Goal: Task Accomplishment & Management: Manage account settings

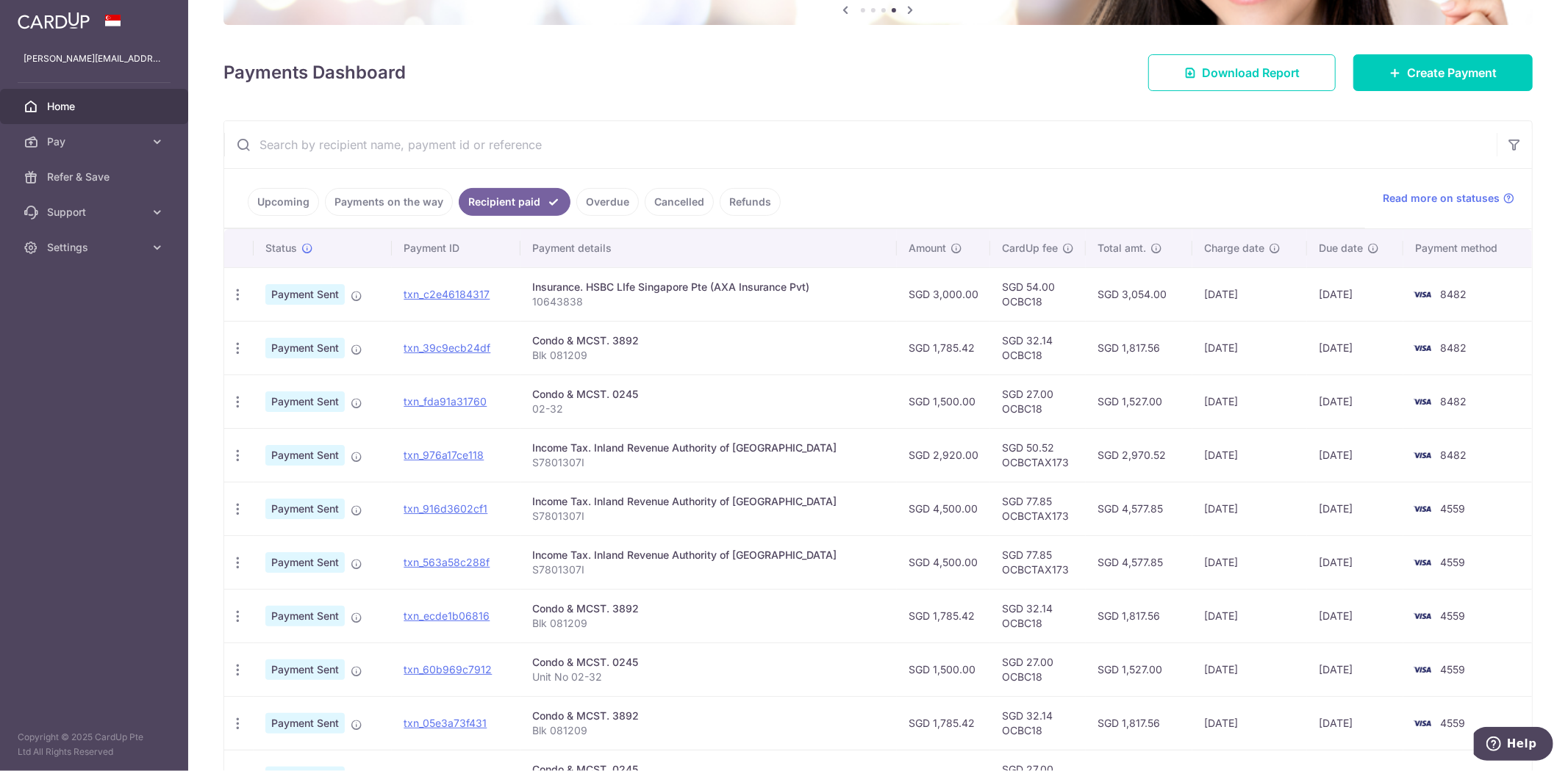
scroll to position [245, 0]
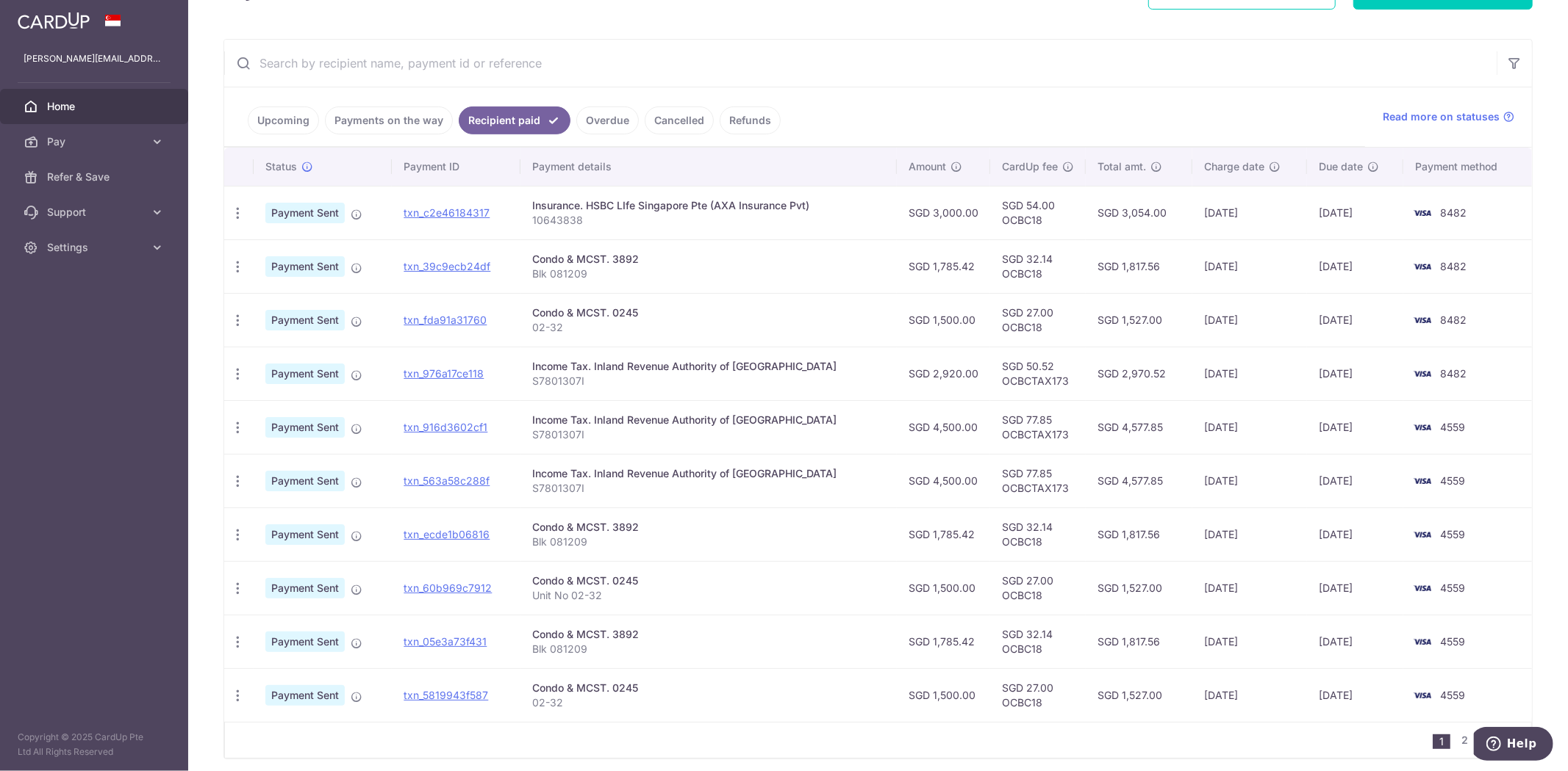
click at [429, 131] on link "Payments on the way" at bounding box center [388, 121] width 128 height 28
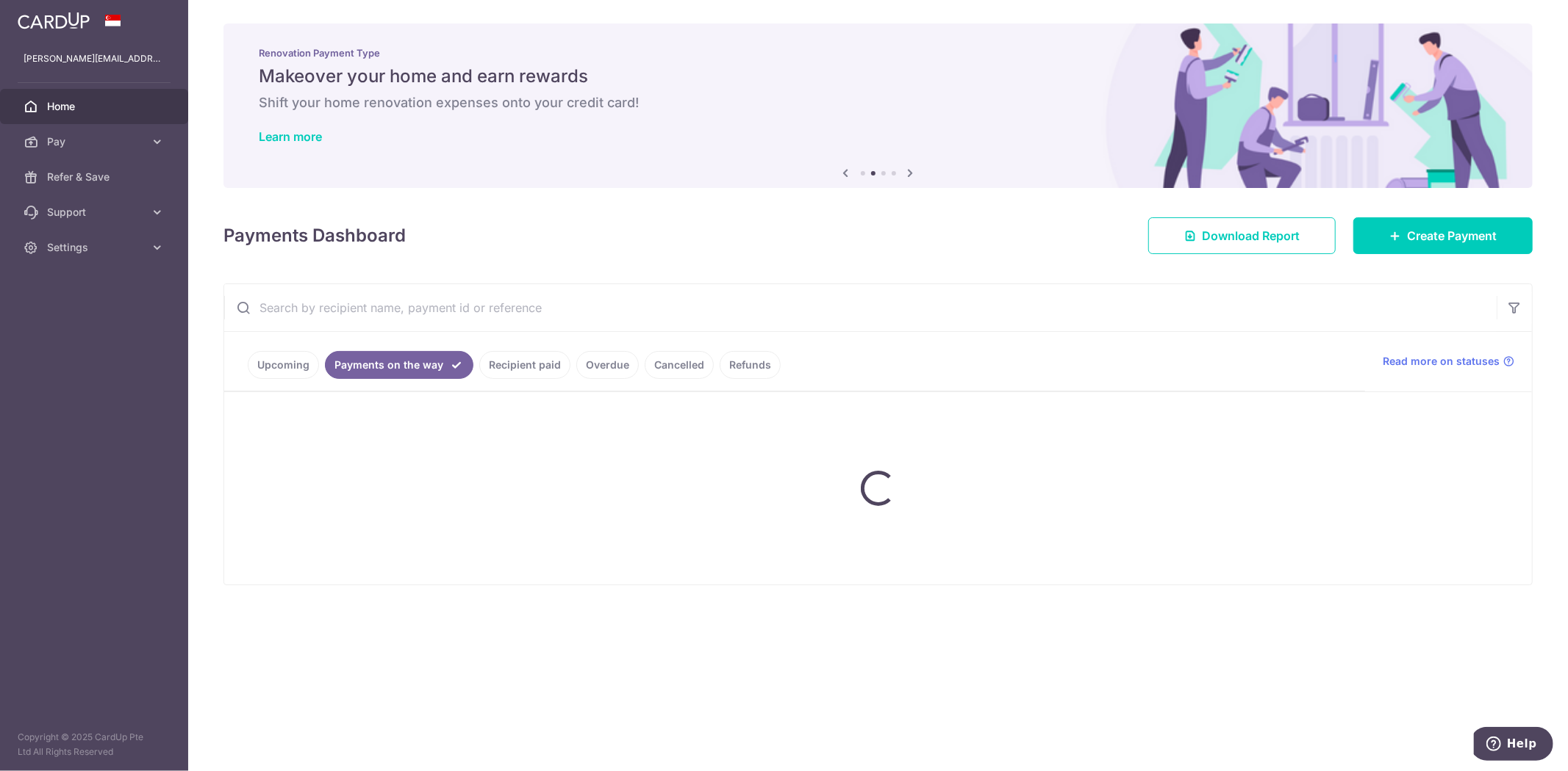
scroll to position [0, 0]
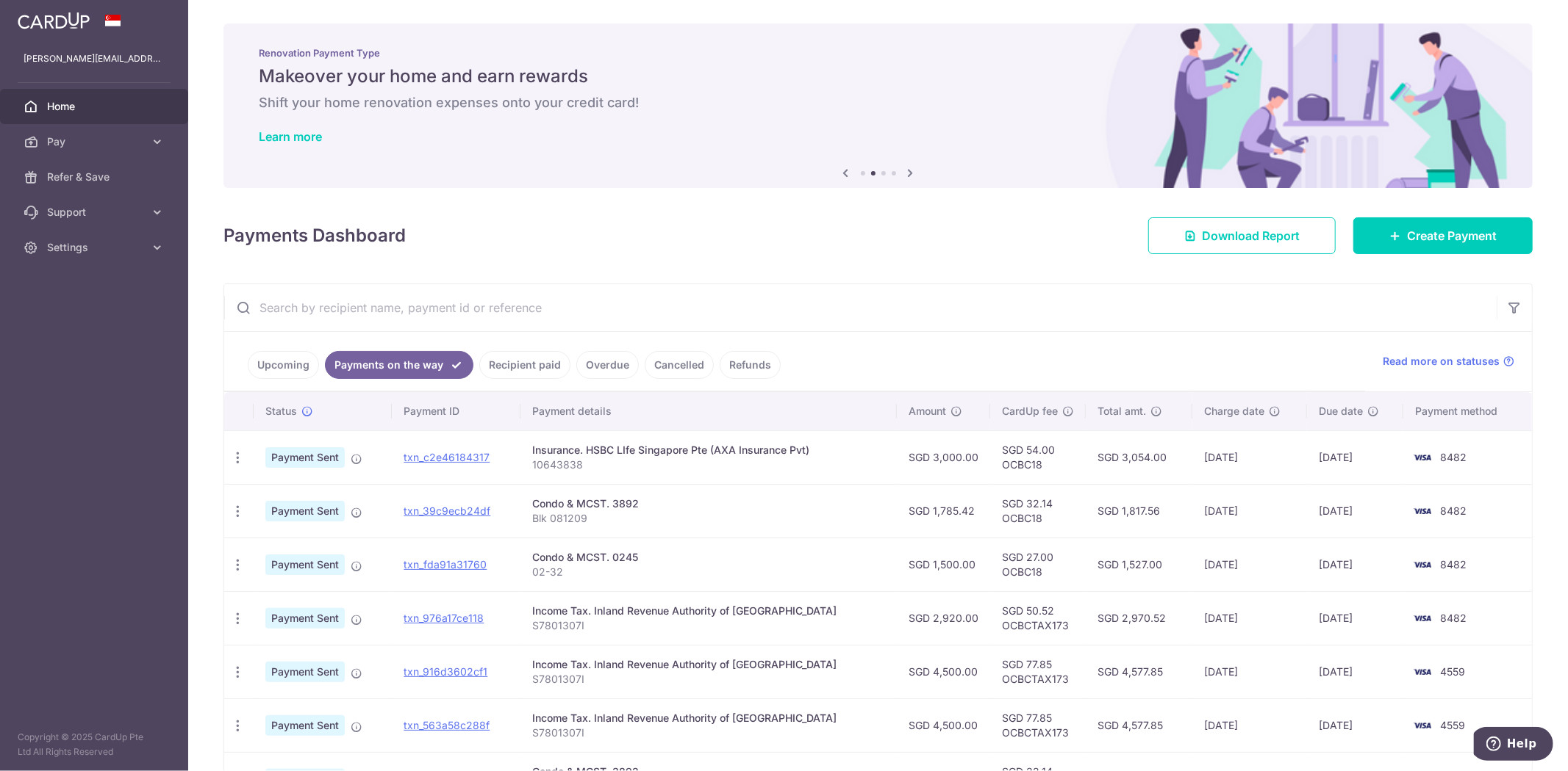
click at [287, 360] on link "Upcoming" at bounding box center [283, 365] width 71 height 28
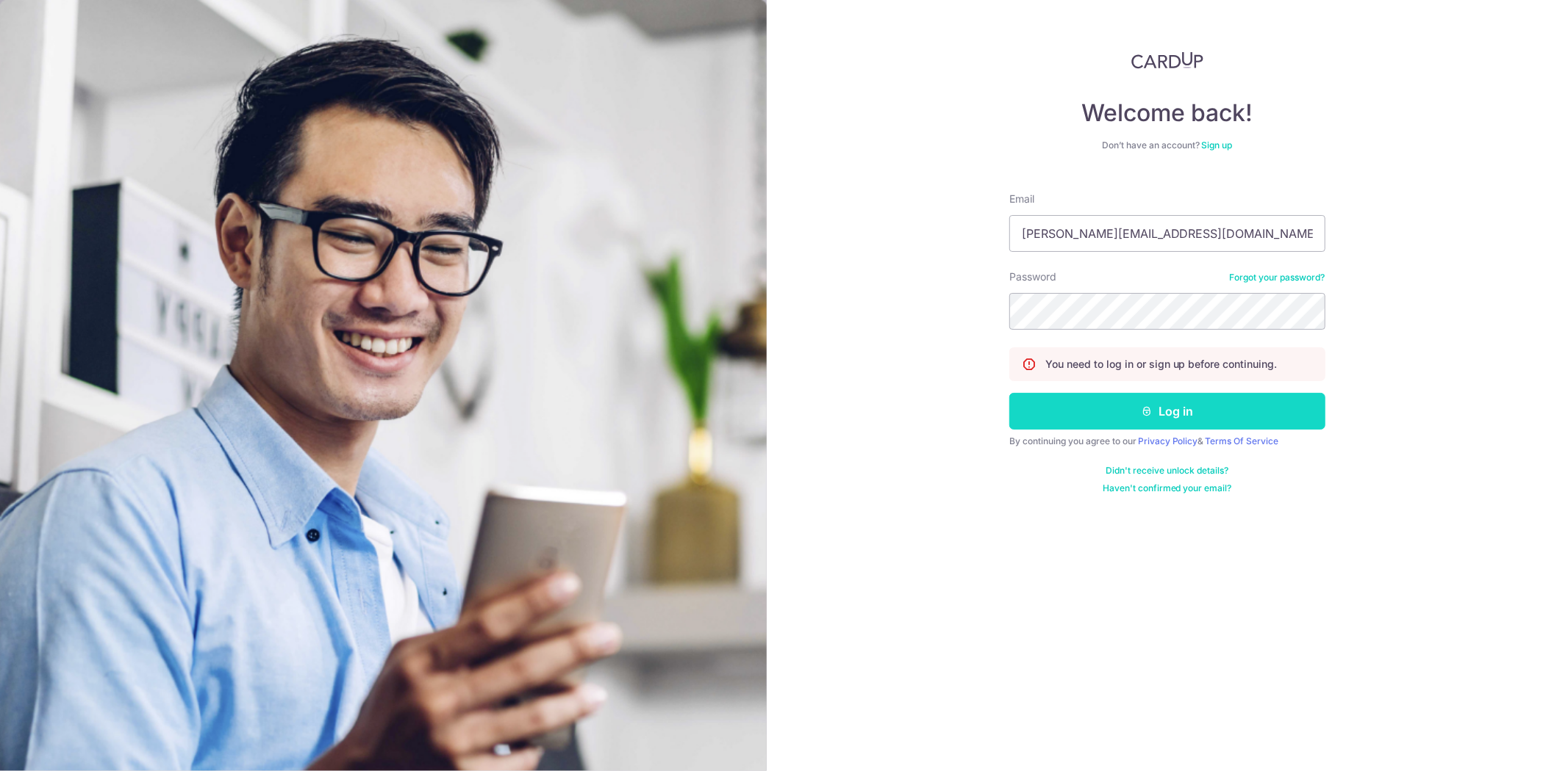
click at [1075, 415] on button "Log in" at bounding box center [1167, 412] width 316 height 37
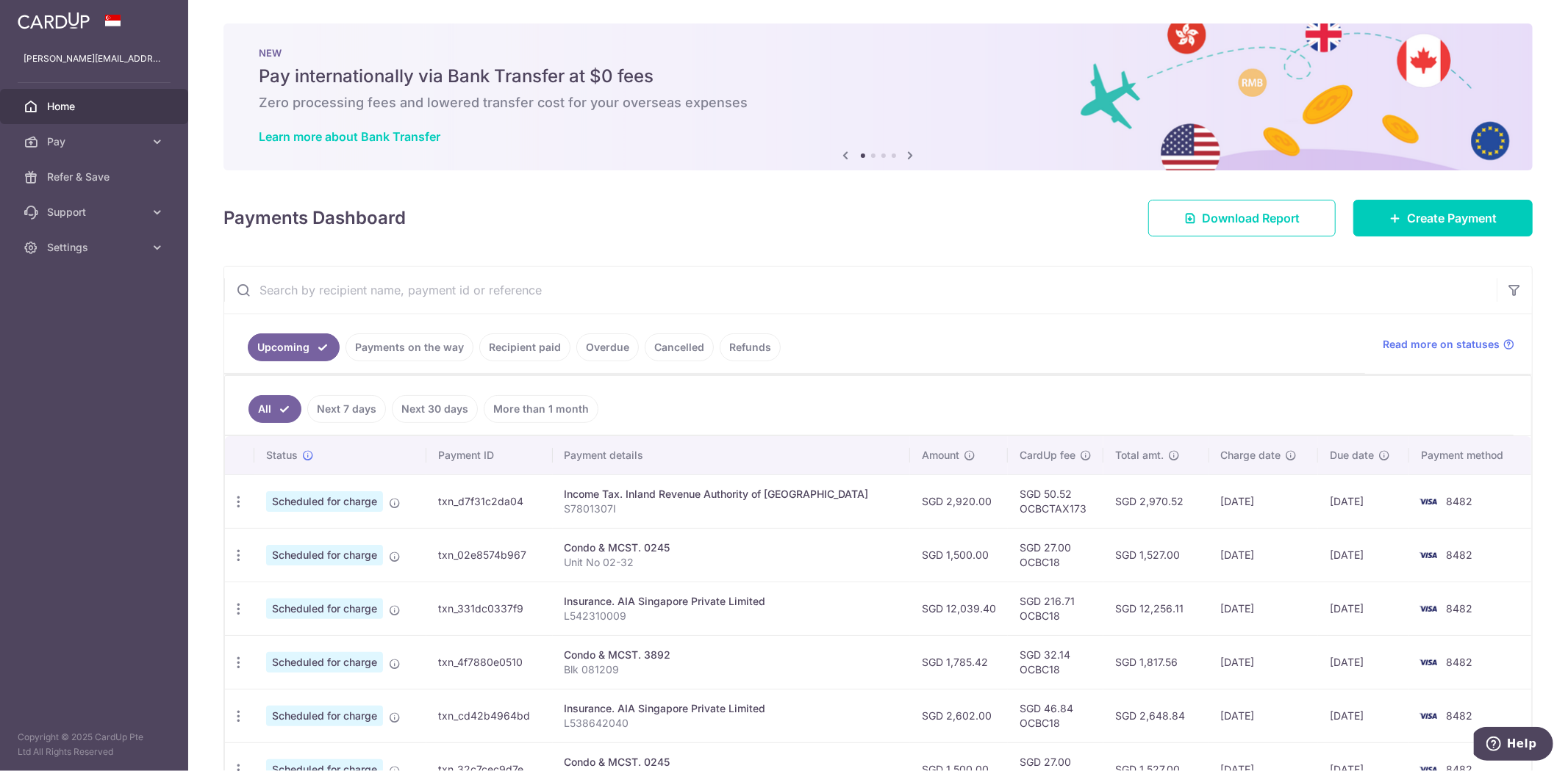
click at [419, 354] on link "Payments on the way" at bounding box center [409, 348] width 128 height 28
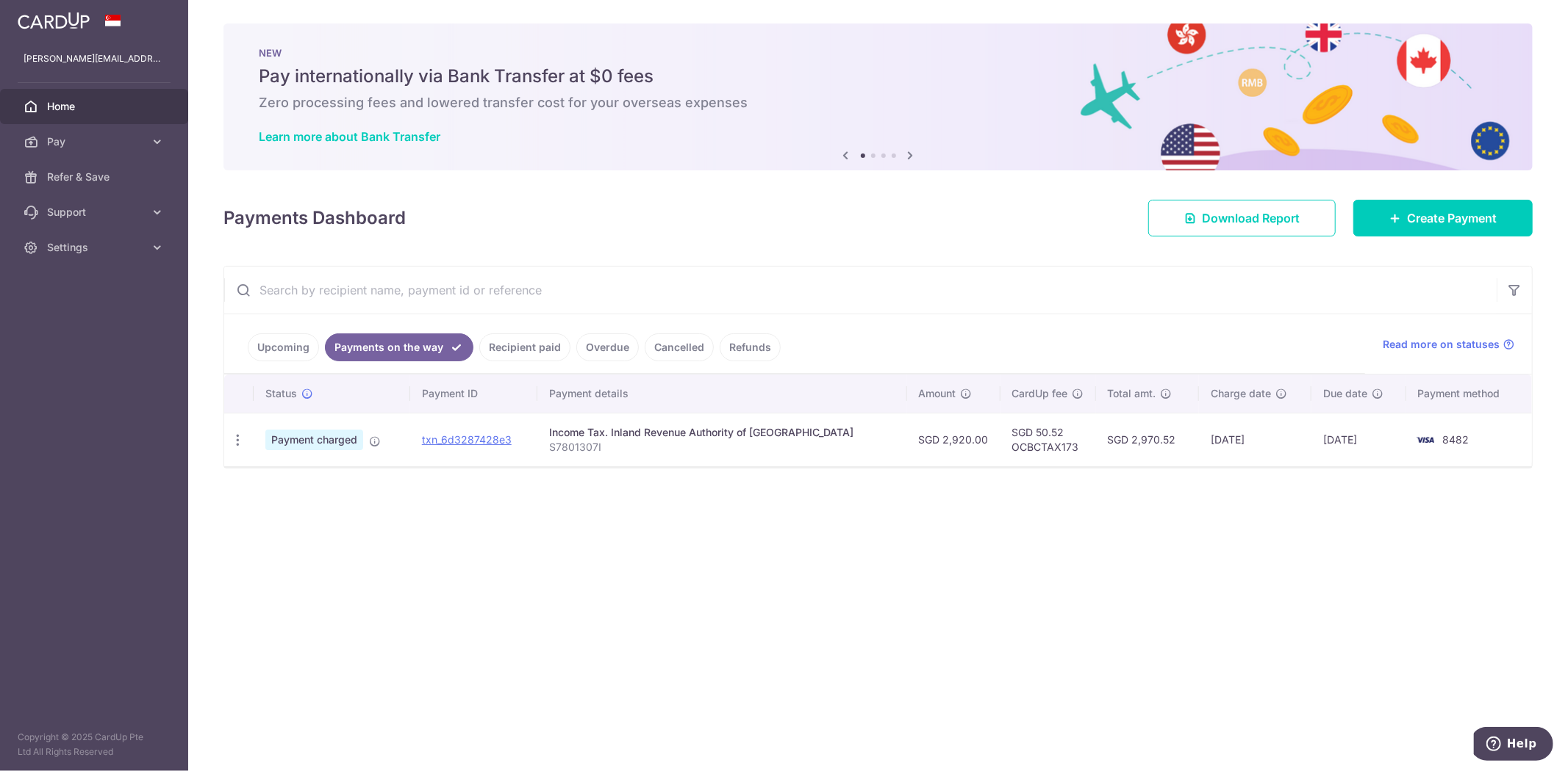
click at [558, 342] on link "Recipient paid" at bounding box center [524, 348] width 91 height 28
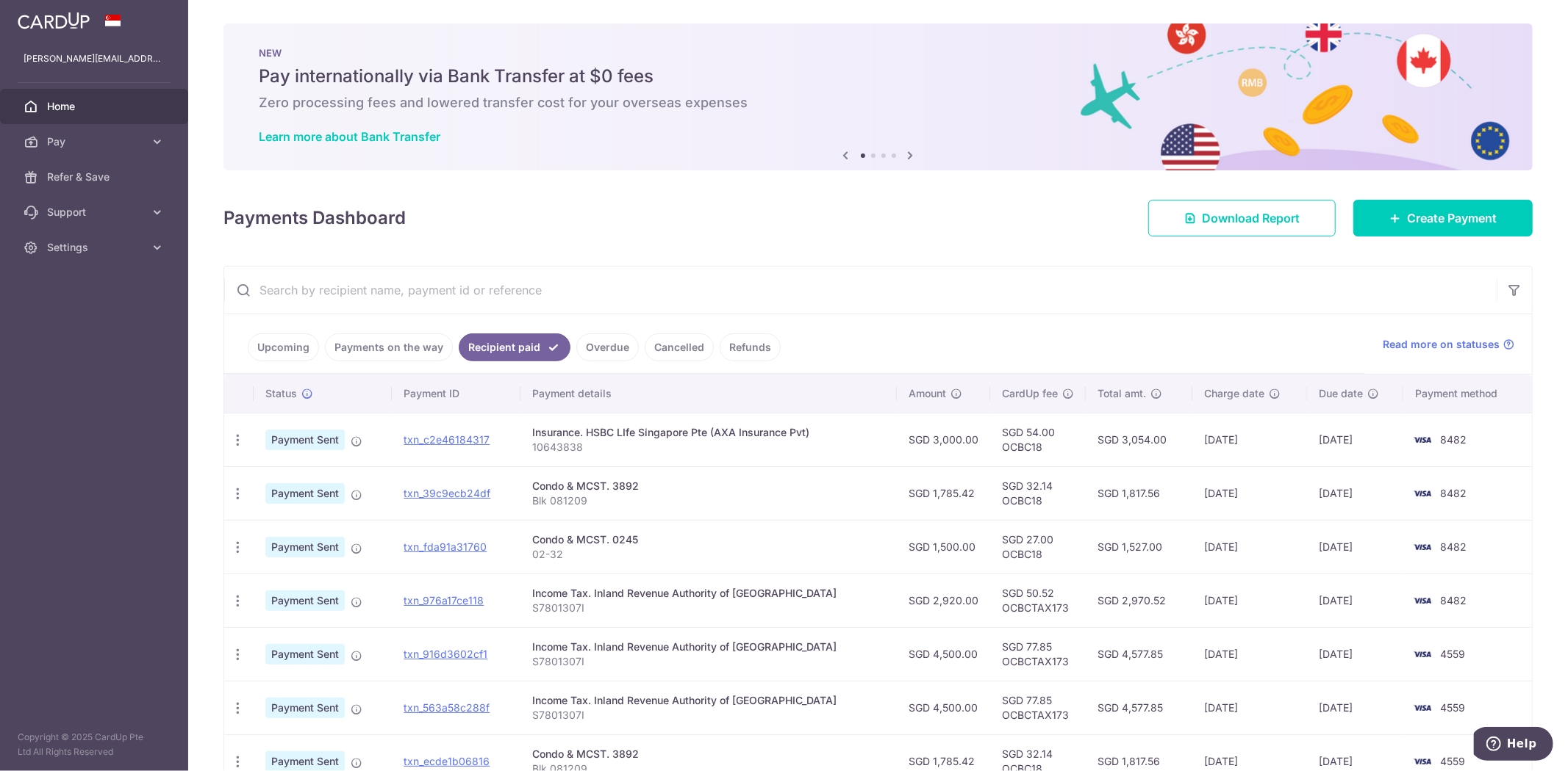
scroll to position [163, 0]
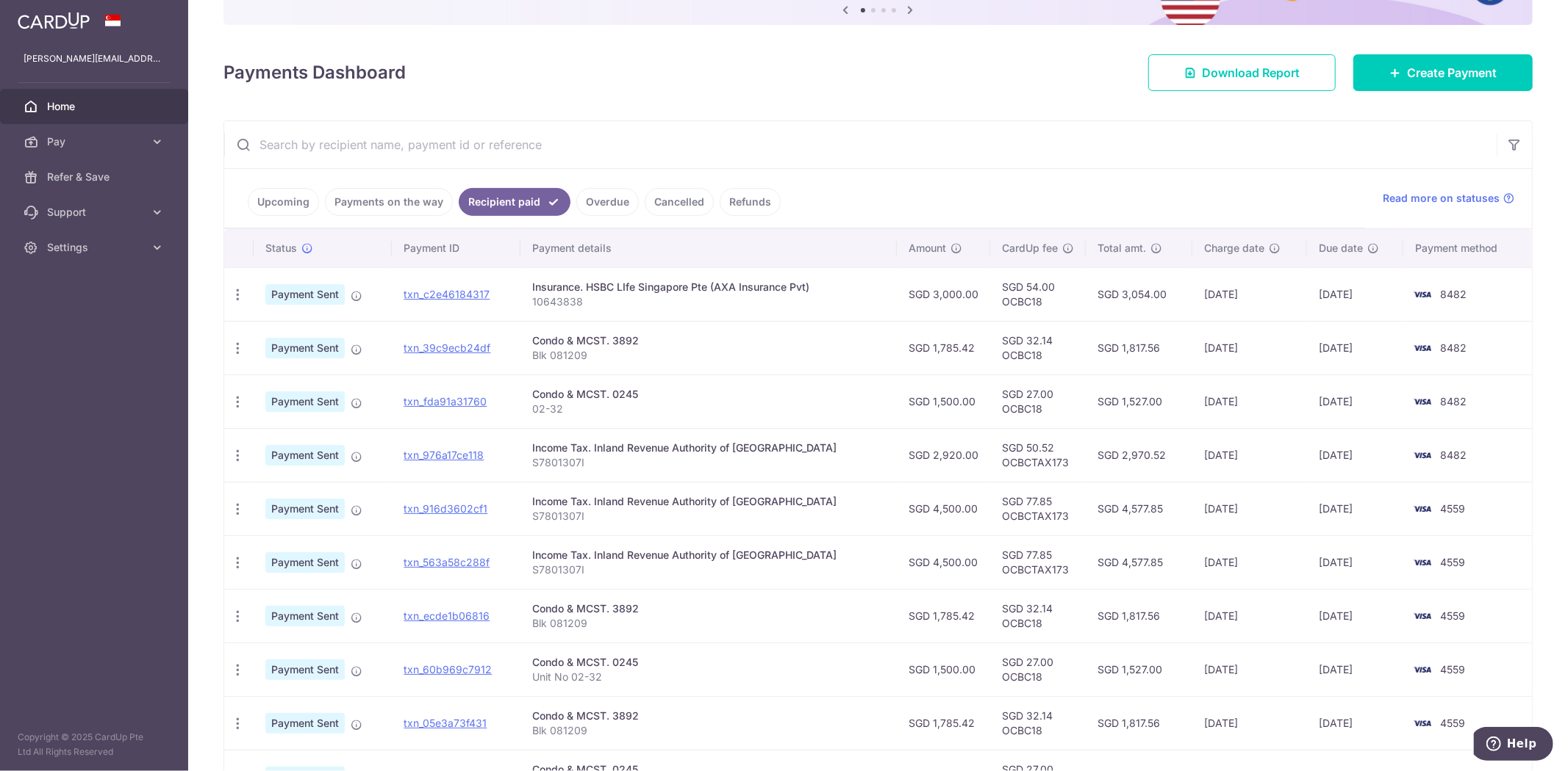
click at [1102, 166] on input "text" at bounding box center [860, 145] width 1272 height 47
click at [430, 194] on link "Payments on the way" at bounding box center [388, 202] width 128 height 28
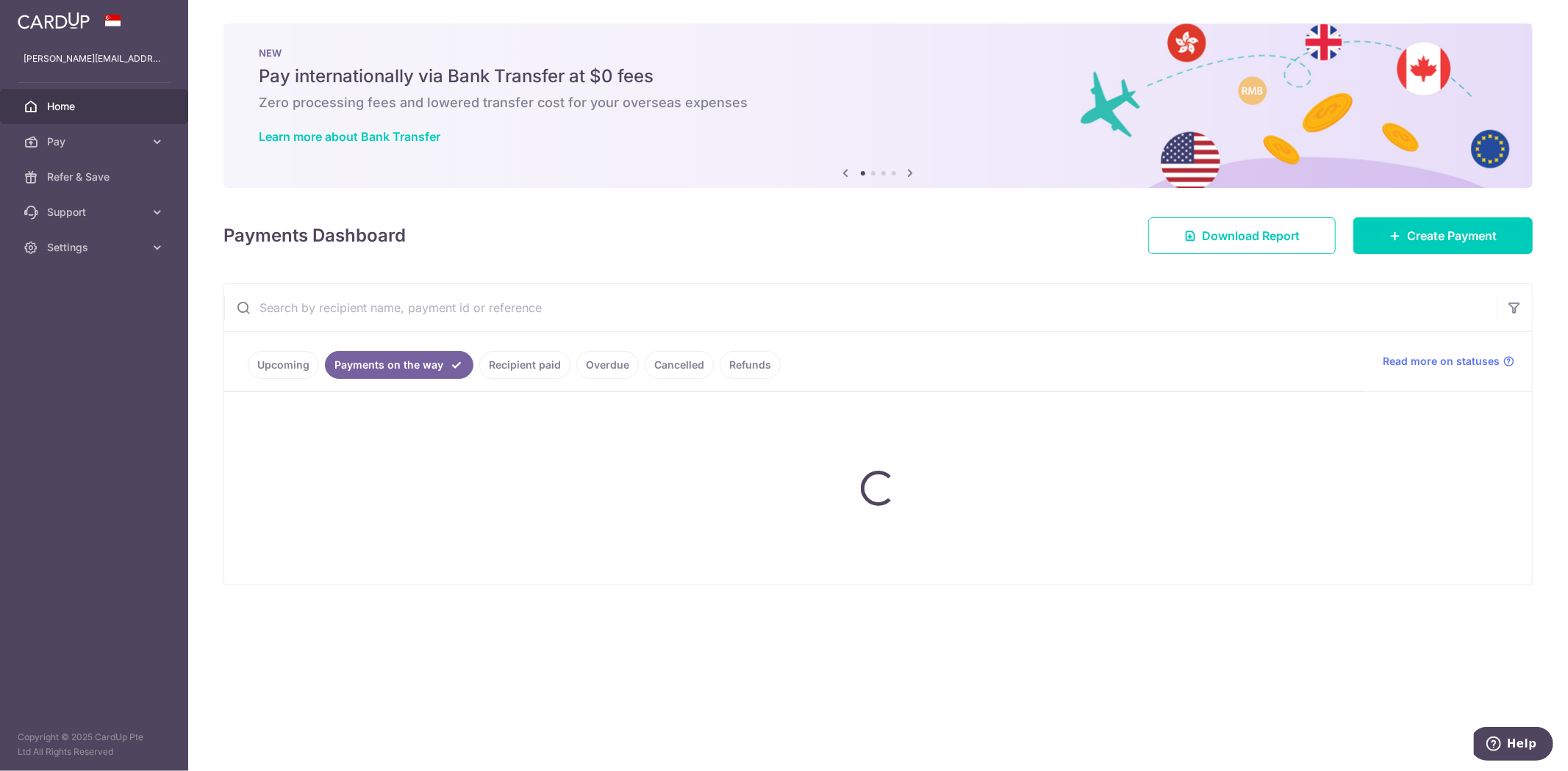
scroll to position [0, 0]
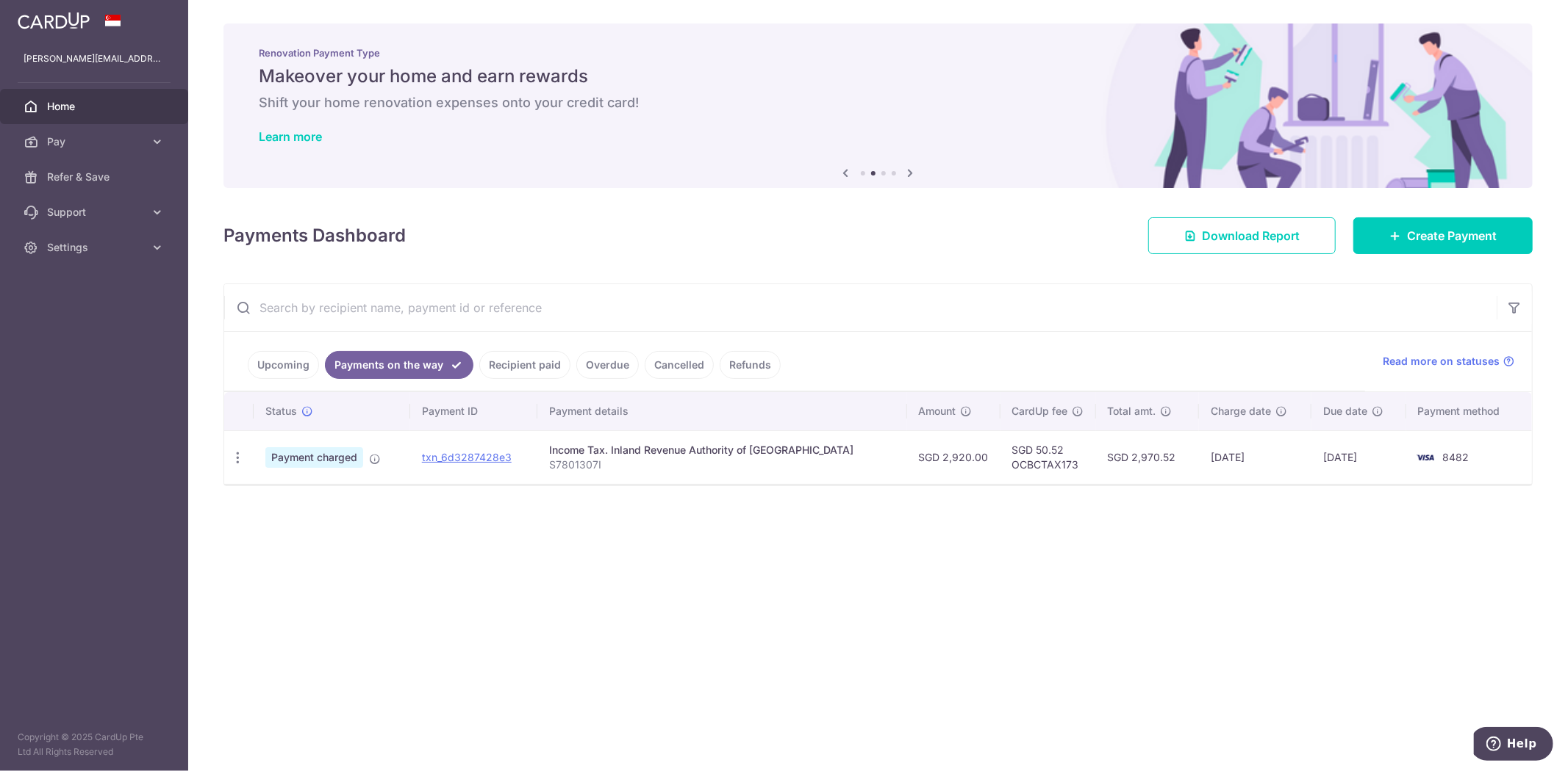
click at [291, 373] on link "Upcoming" at bounding box center [283, 365] width 71 height 28
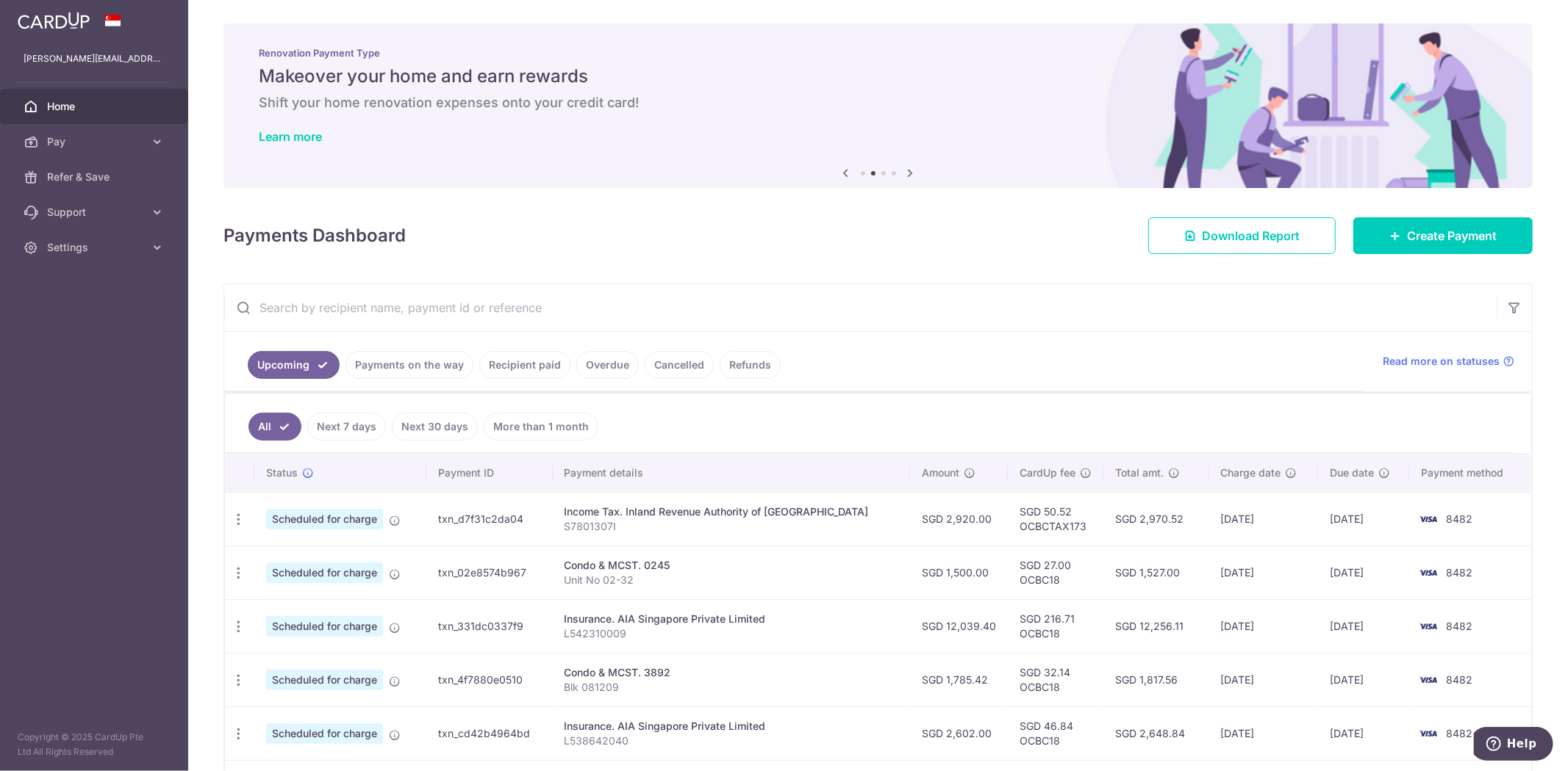
click at [439, 372] on link "Payments on the way" at bounding box center [409, 365] width 128 height 28
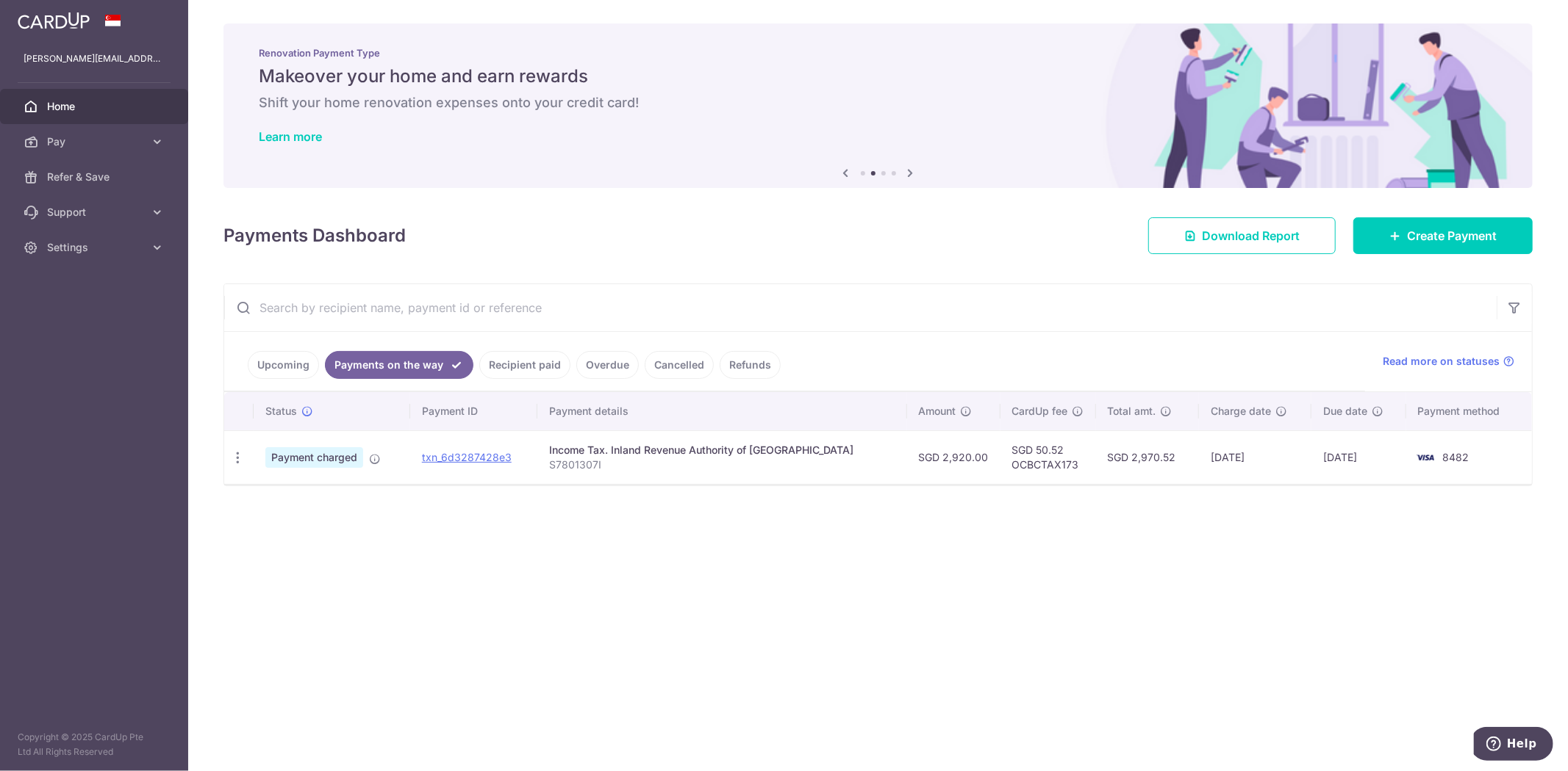
click at [301, 351] on link "Upcoming" at bounding box center [283, 365] width 71 height 28
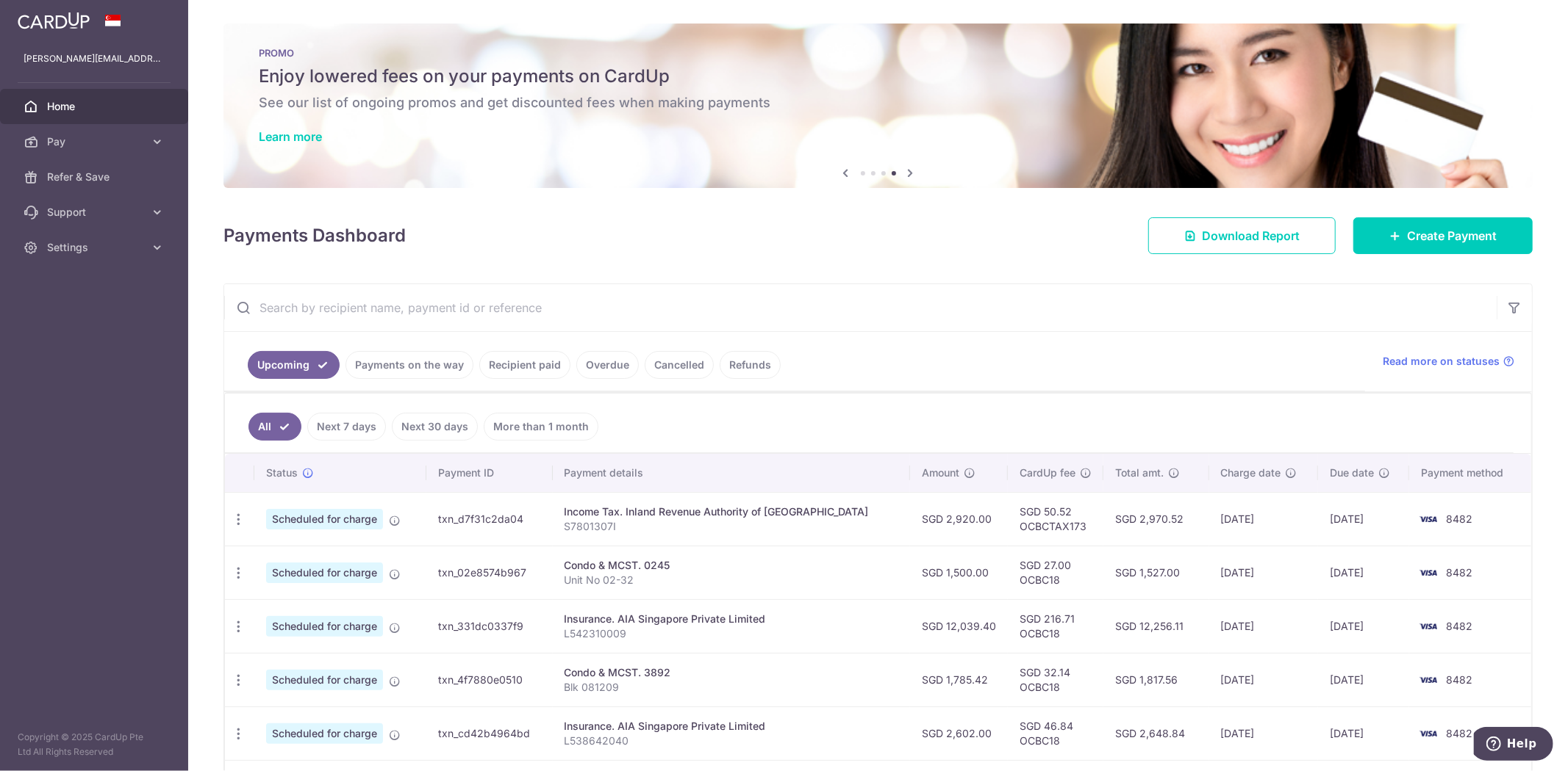
drag, startPoint x: 950, startPoint y: 404, endPoint x: 999, endPoint y: 406, distance: 49.0
click at [950, 404] on ul "All Next 7 days Next 30 days More than 1 month" at bounding box center [869, 423] width 1288 height 60
click at [359, 353] on link "Payments on the way" at bounding box center [409, 365] width 128 height 28
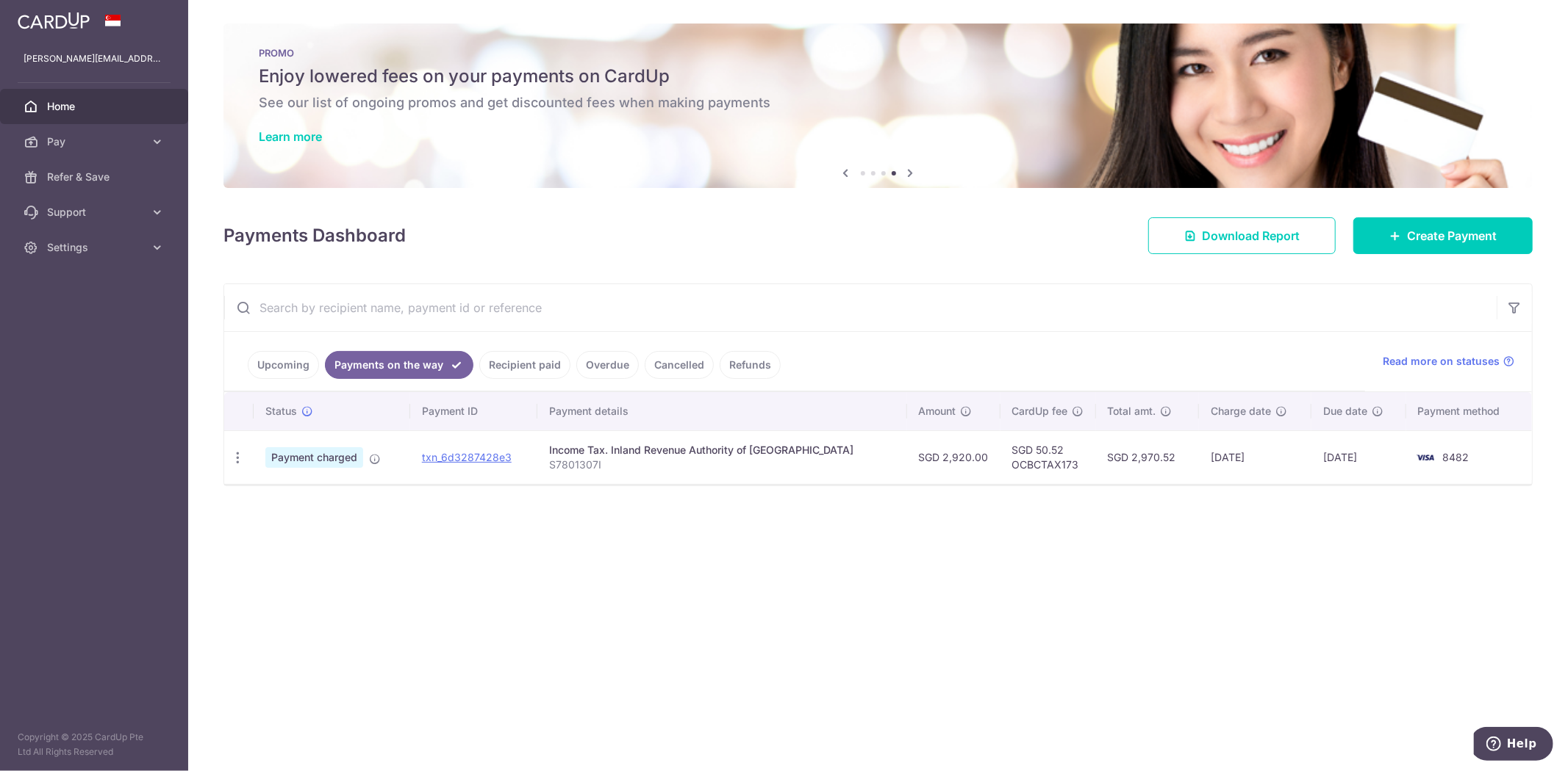
click at [278, 373] on link "Upcoming" at bounding box center [283, 365] width 71 height 28
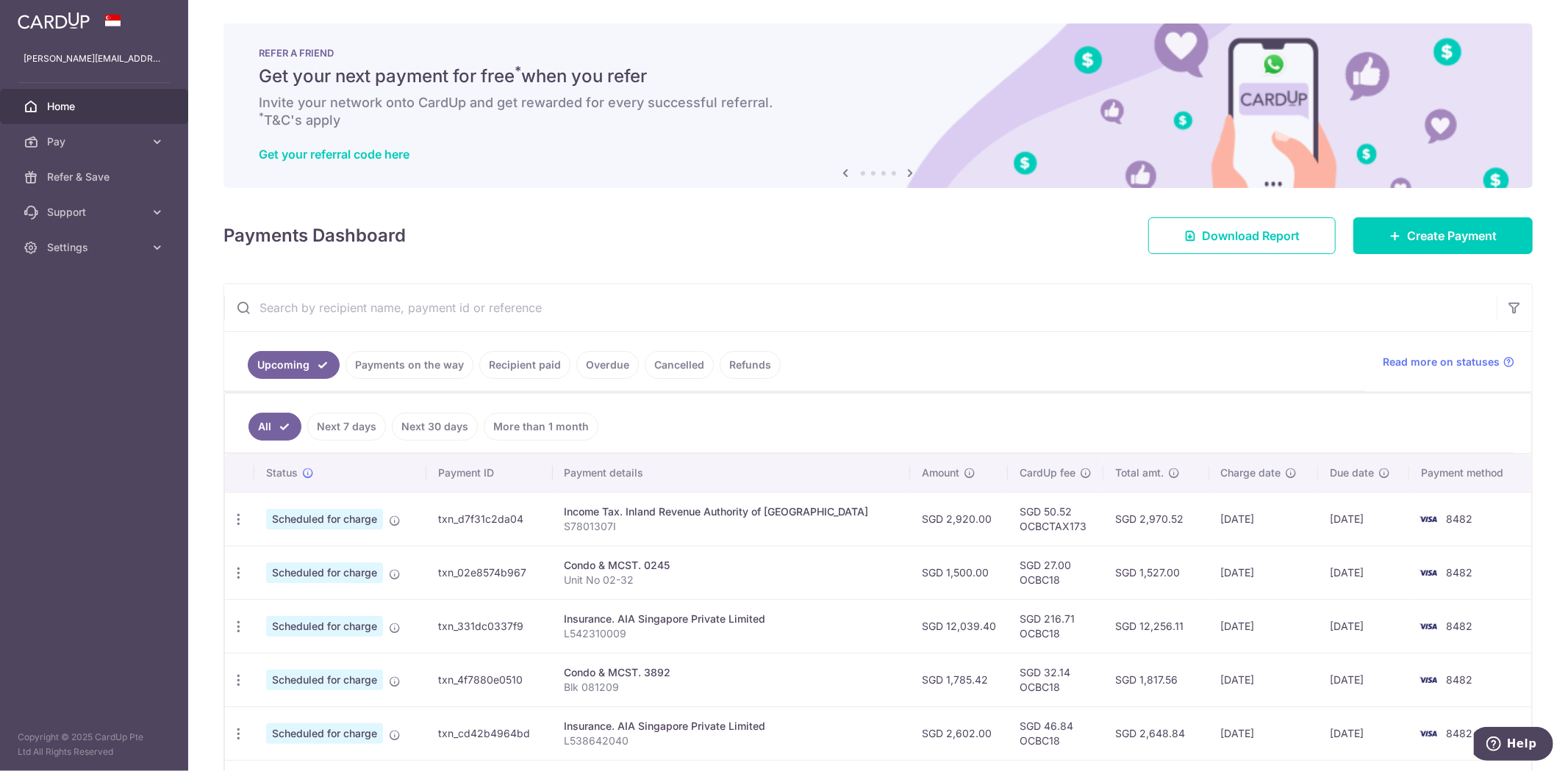
scroll to position [81, 0]
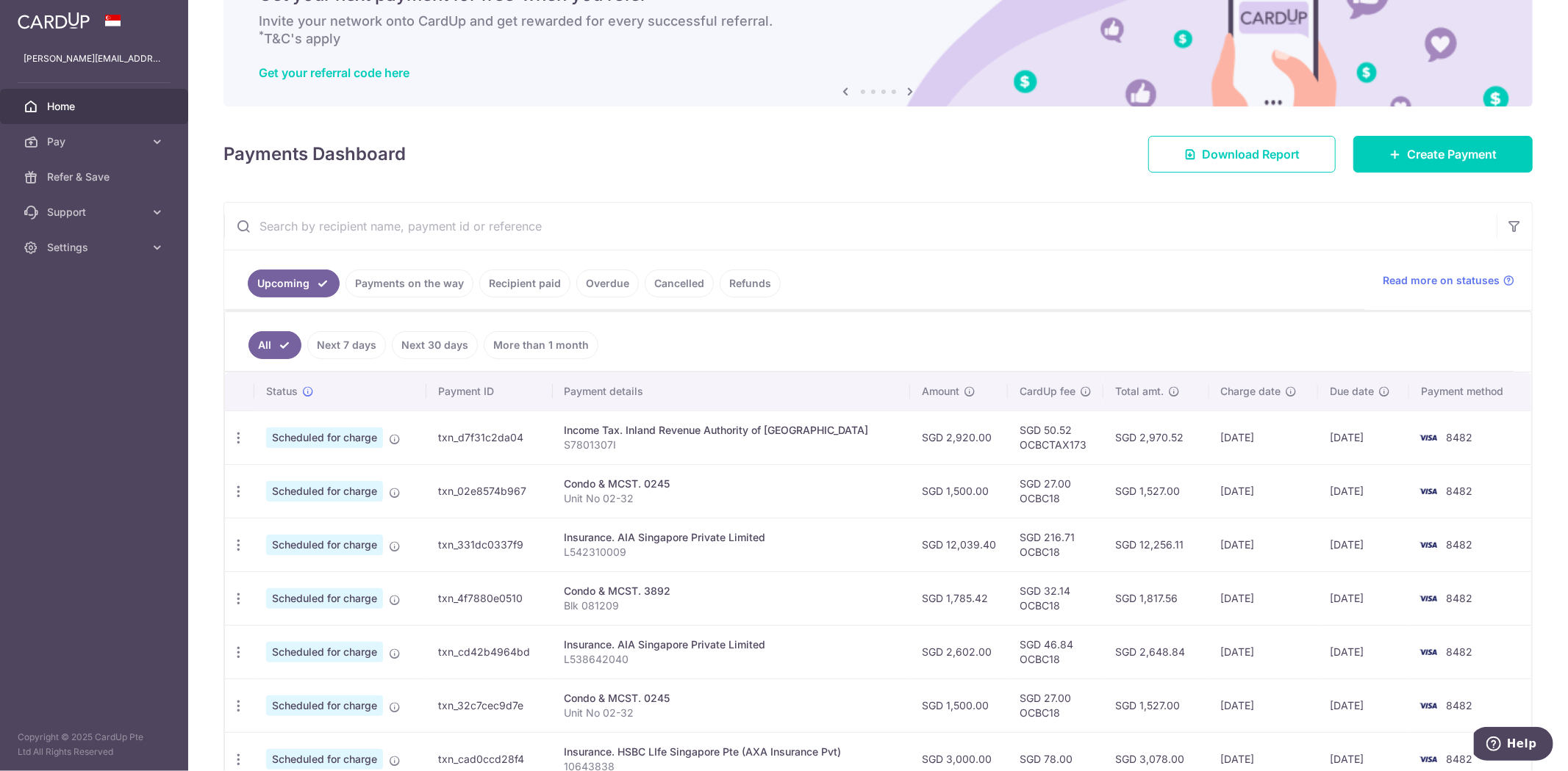
click at [794, 357] on ul "All Next 7 days Next 30 days More than 1 month" at bounding box center [869, 342] width 1288 height 60
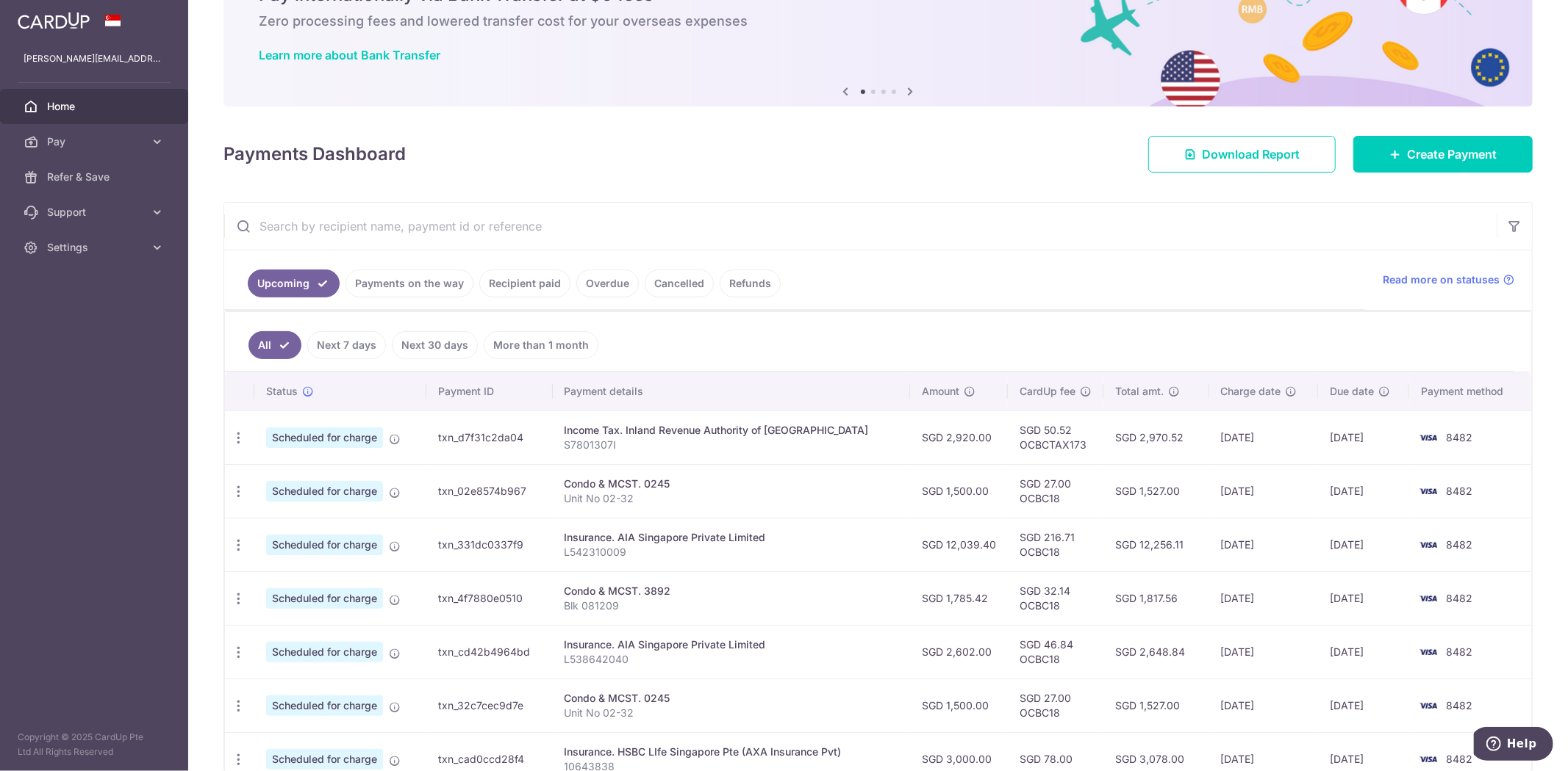
click at [770, 361] on ul "All Next 7 days Next 30 days More than 1 month" at bounding box center [869, 342] width 1288 height 60
click at [403, 287] on link "Payments on the way" at bounding box center [409, 284] width 128 height 28
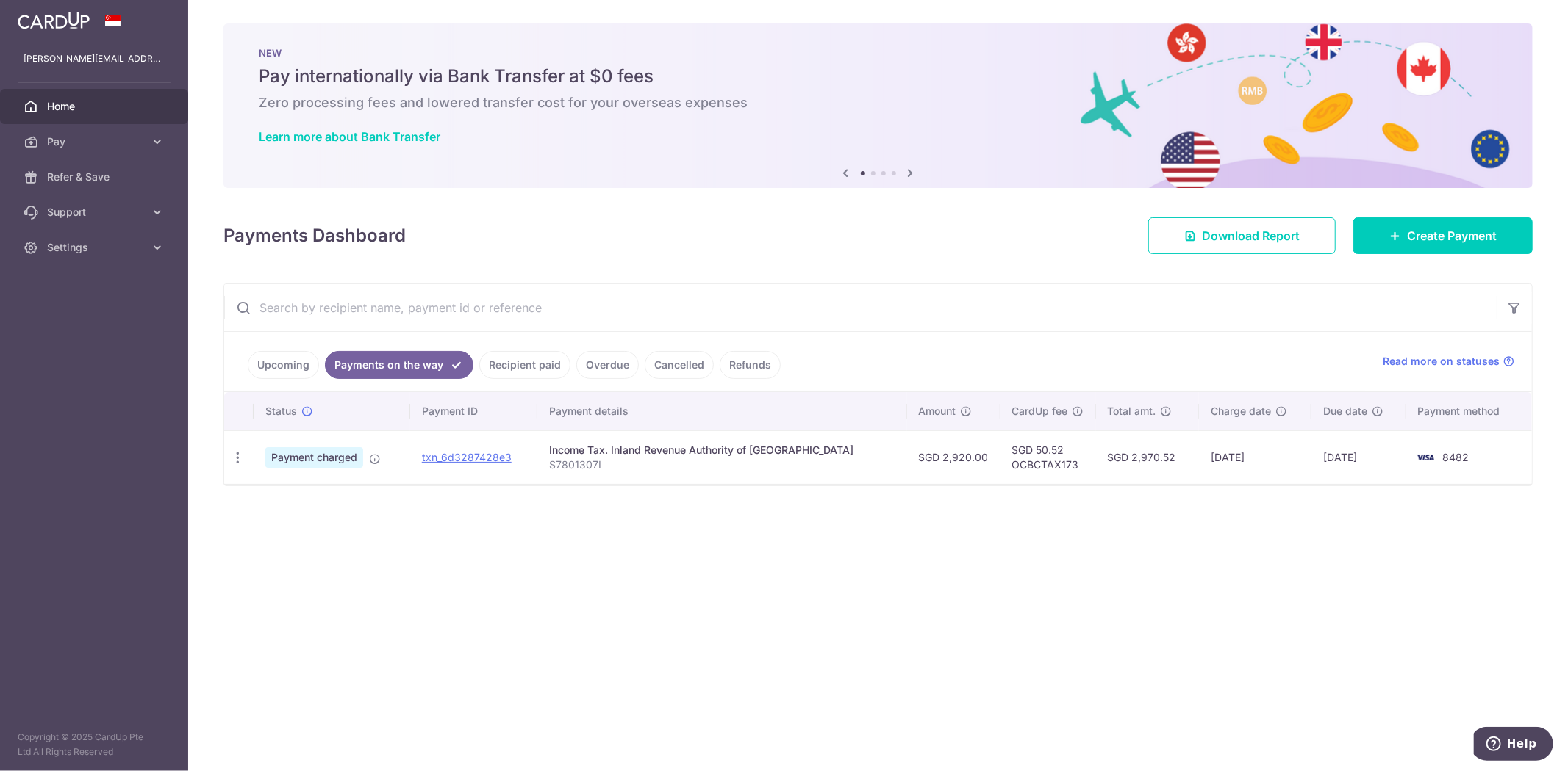
click at [276, 356] on link "Upcoming" at bounding box center [283, 365] width 71 height 28
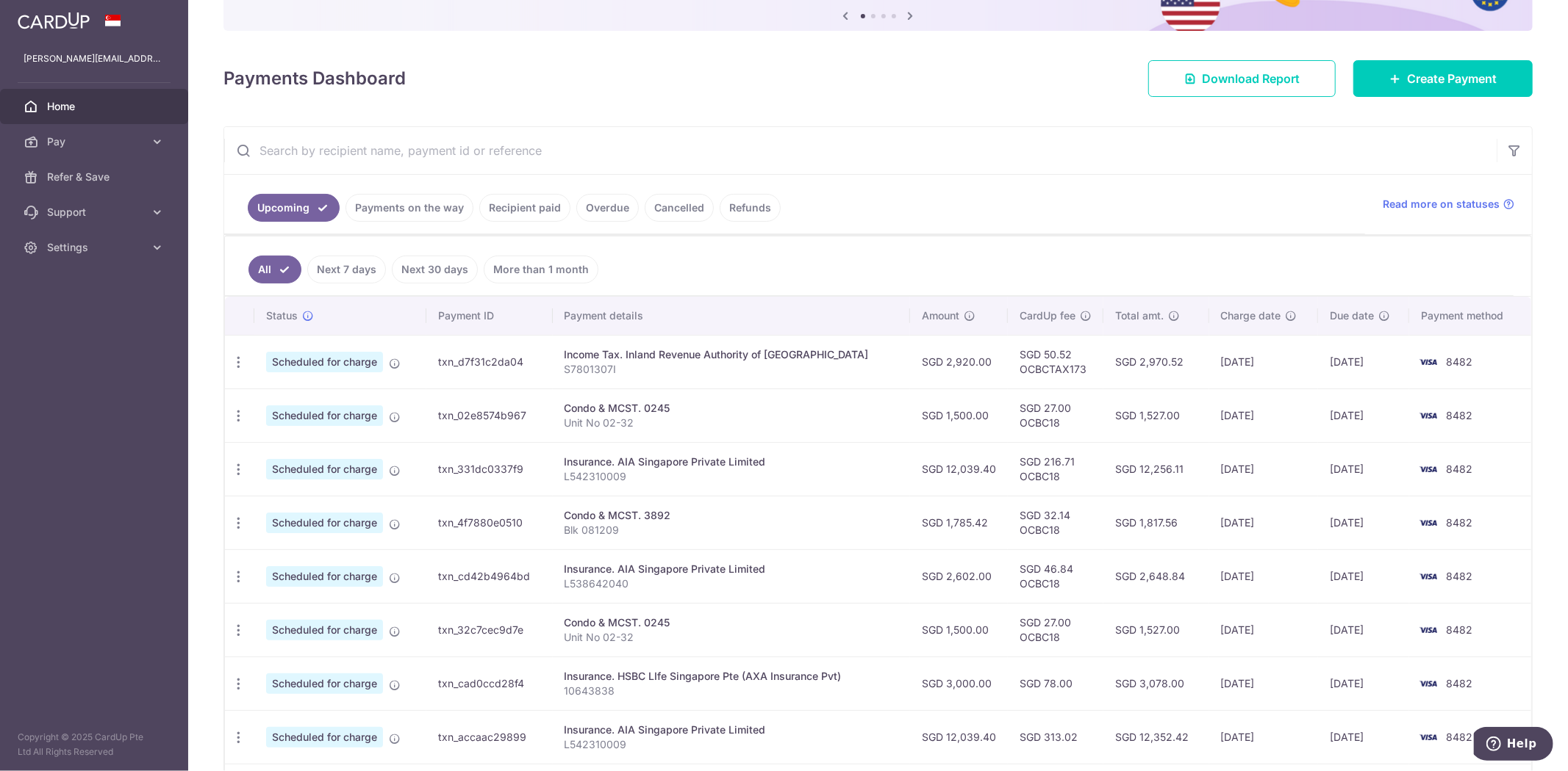
scroll to position [163, 0]
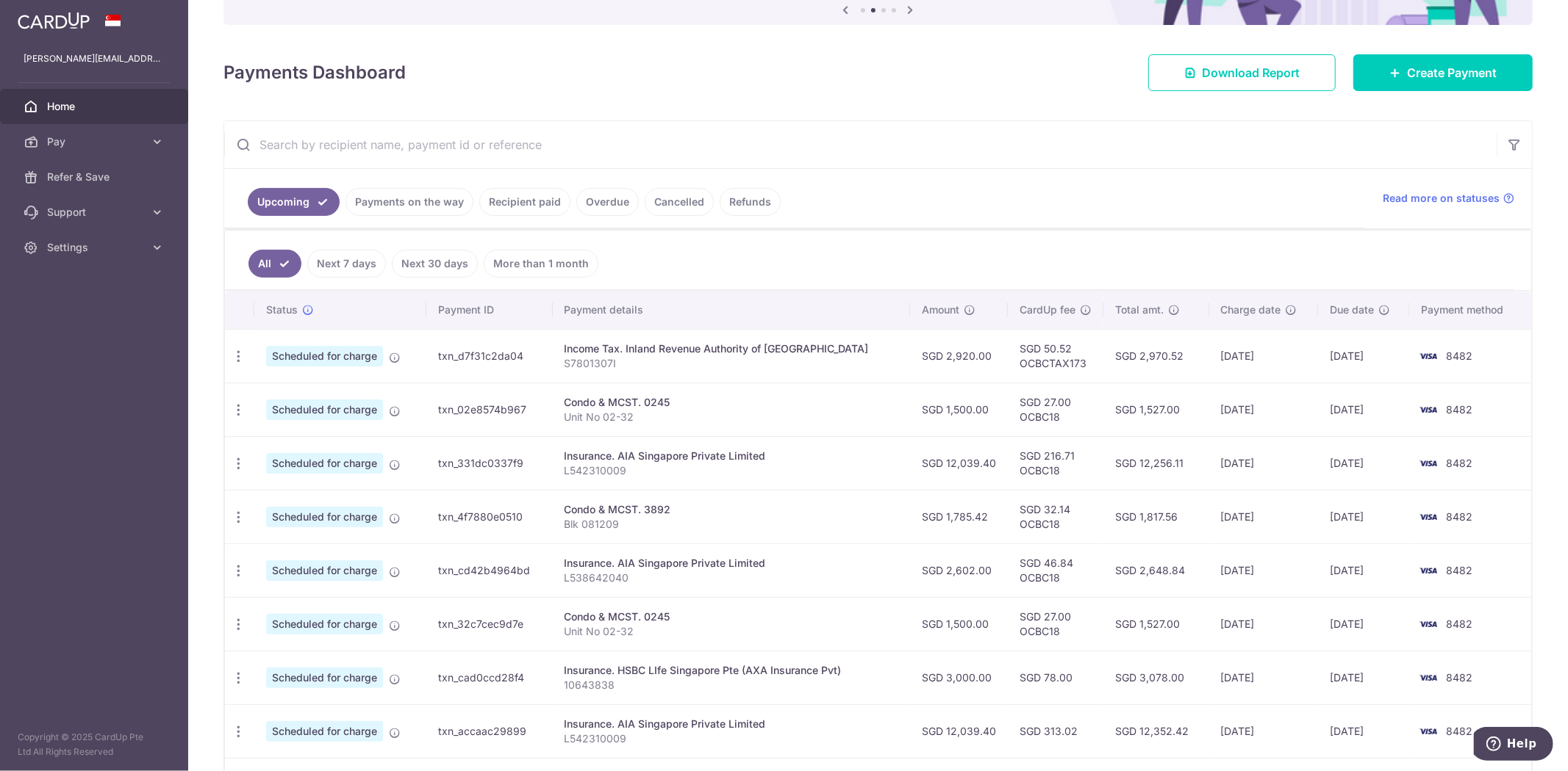
click at [400, 203] on link "Payments on the way" at bounding box center [409, 202] width 128 height 28
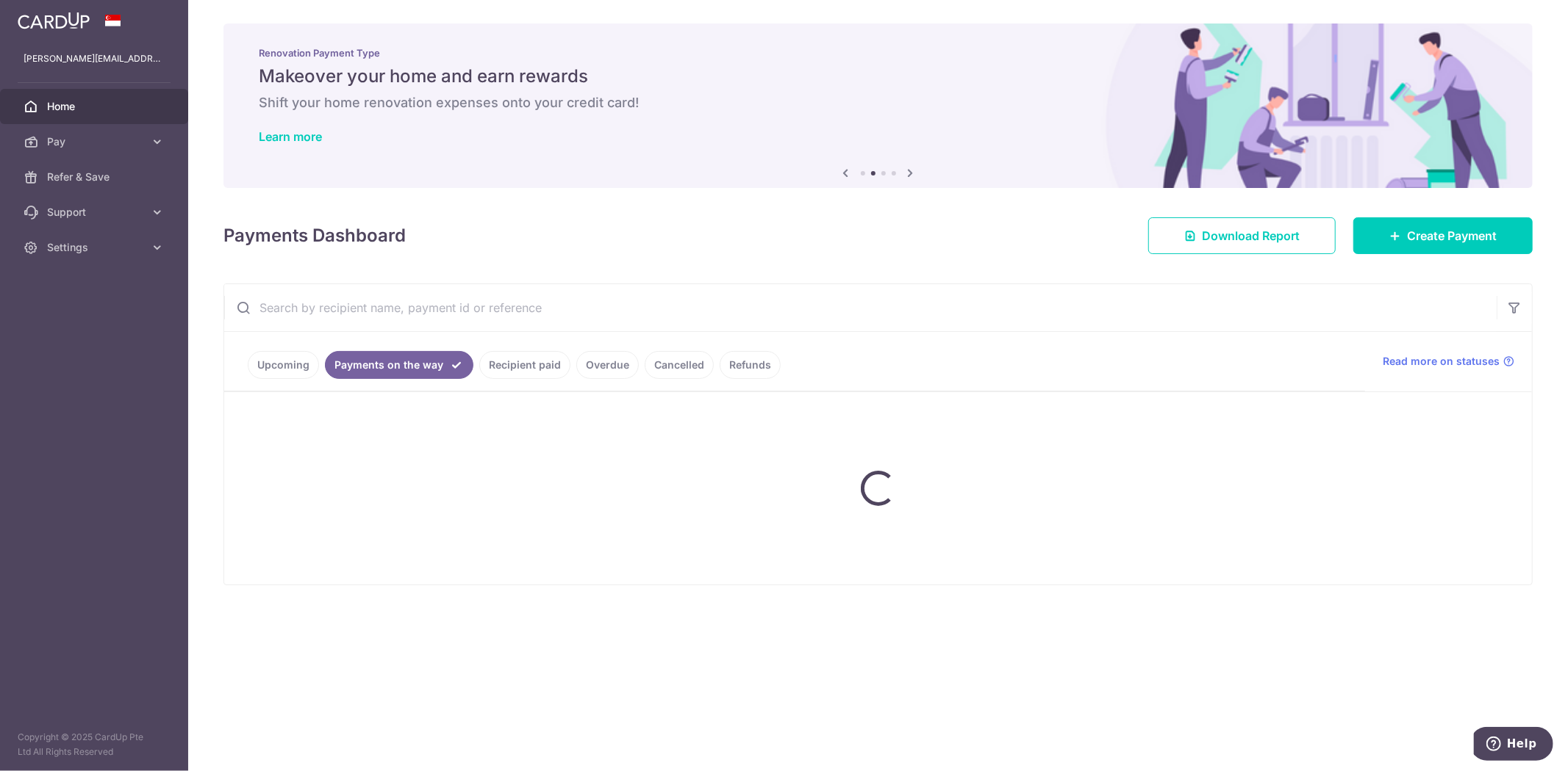
scroll to position [0, 0]
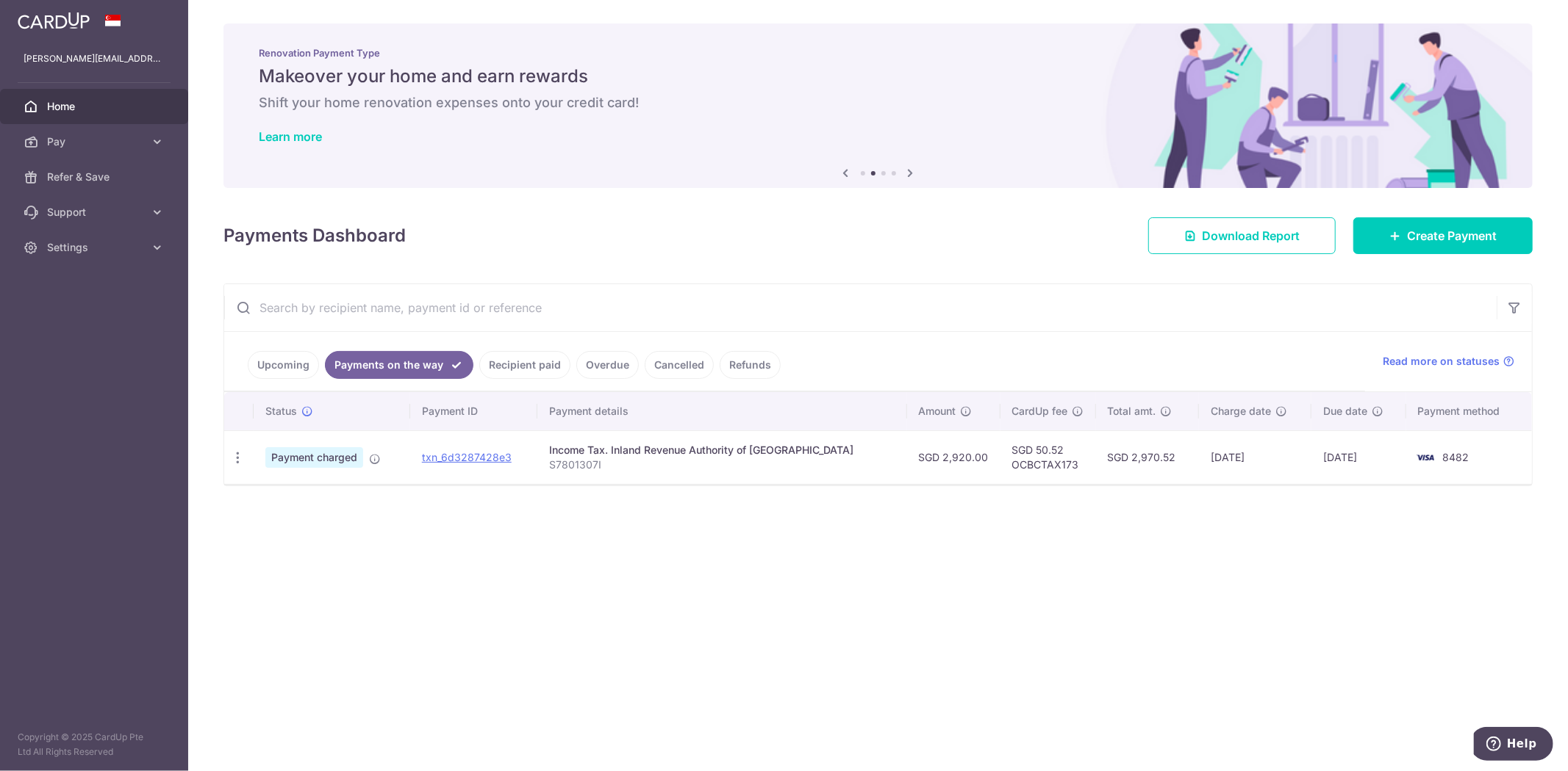
click at [311, 368] on link "Upcoming" at bounding box center [283, 365] width 71 height 28
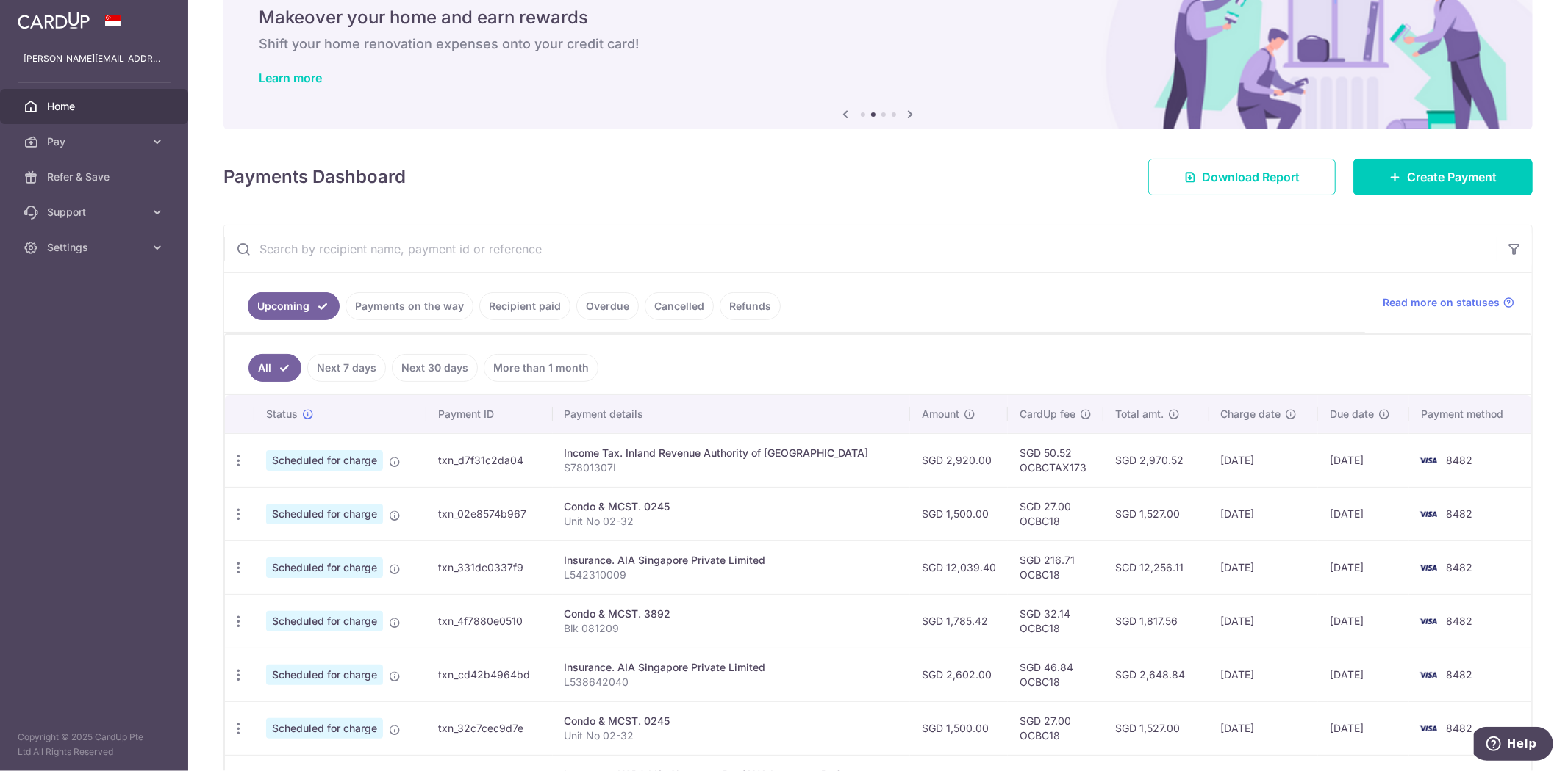
scroll to position [81, 0]
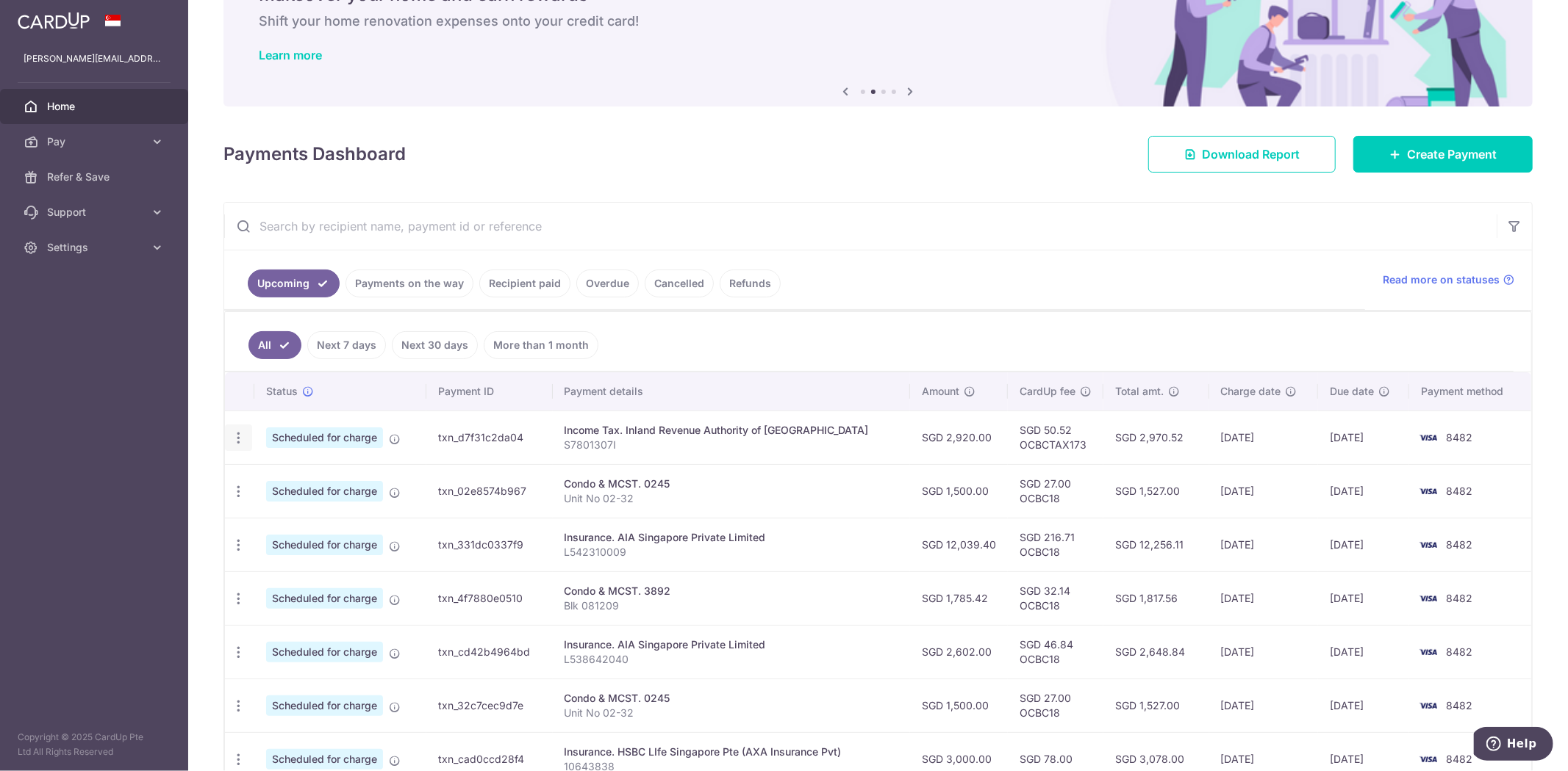
click at [246, 450] on div "Update payment Cancel payment" at bounding box center [238, 438] width 27 height 27
click at [242, 446] on div "Update payment Cancel payment" at bounding box center [238, 438] width 27 height 27
click at [238, 444] on icon "button" at bounding box center [238, 438] width 15 height 15
click at [780, 373] on th "Payment details" at bounding box center [731, 392] width 357 height 38
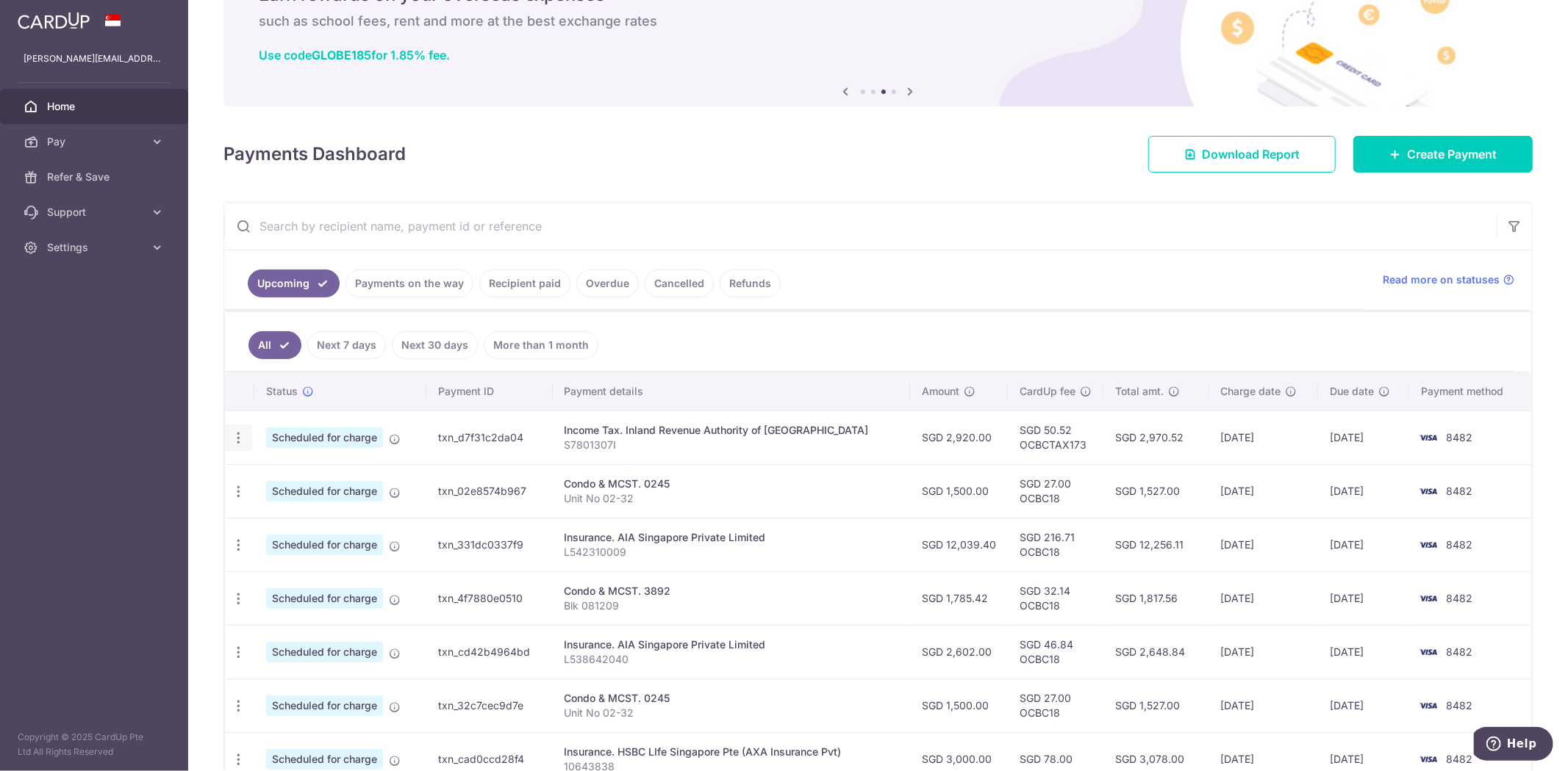
click at [233, 436] on icon "button" at bounding box center [238, 438] width 15 height 15
click at [271, 513] on span "Cancel payment" at bounding box center [317, 514] width 98 height 18
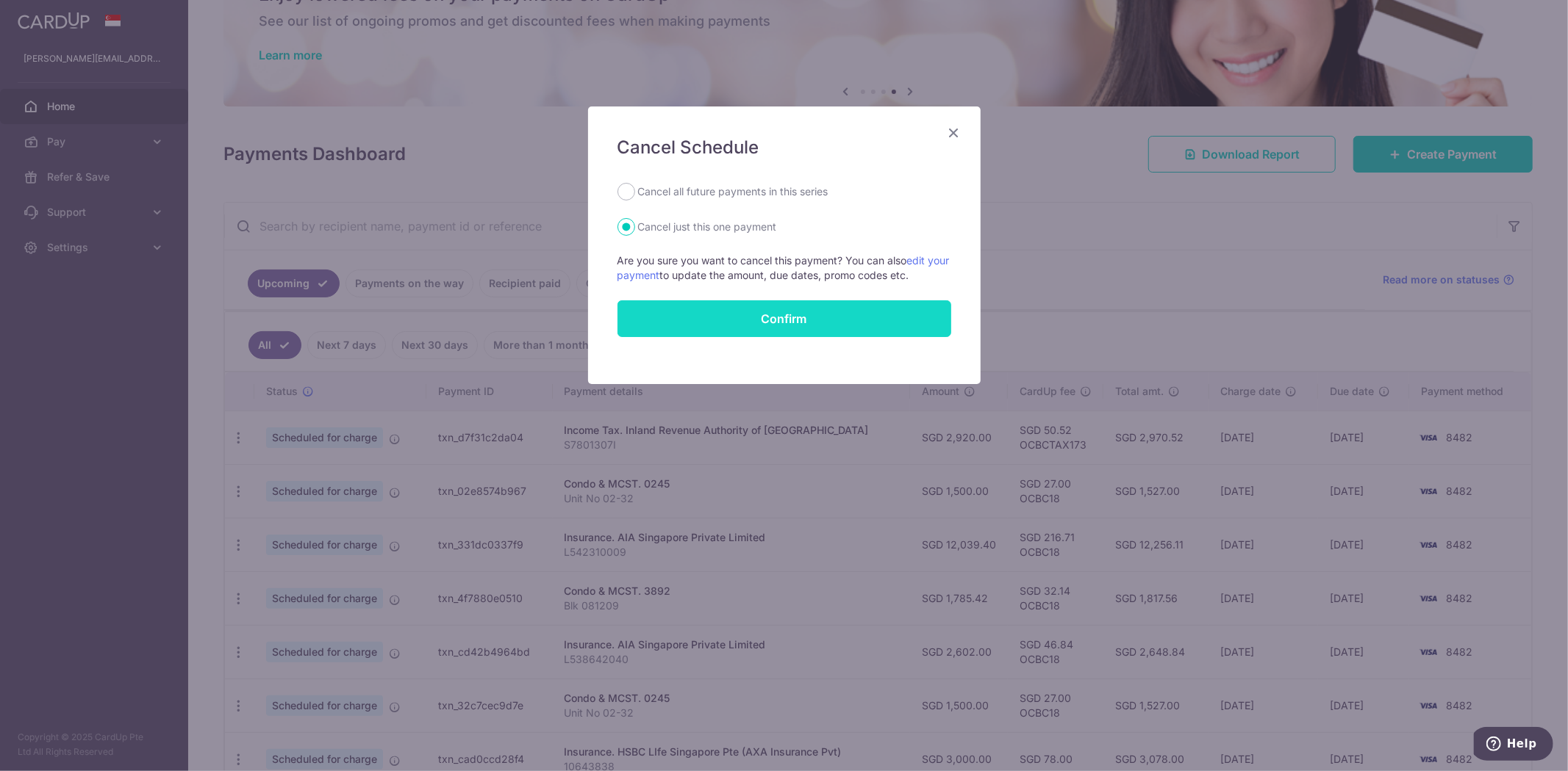
click at [774, 324] on button "Confirm" at bounding box center [784, 319] width 334 height 37
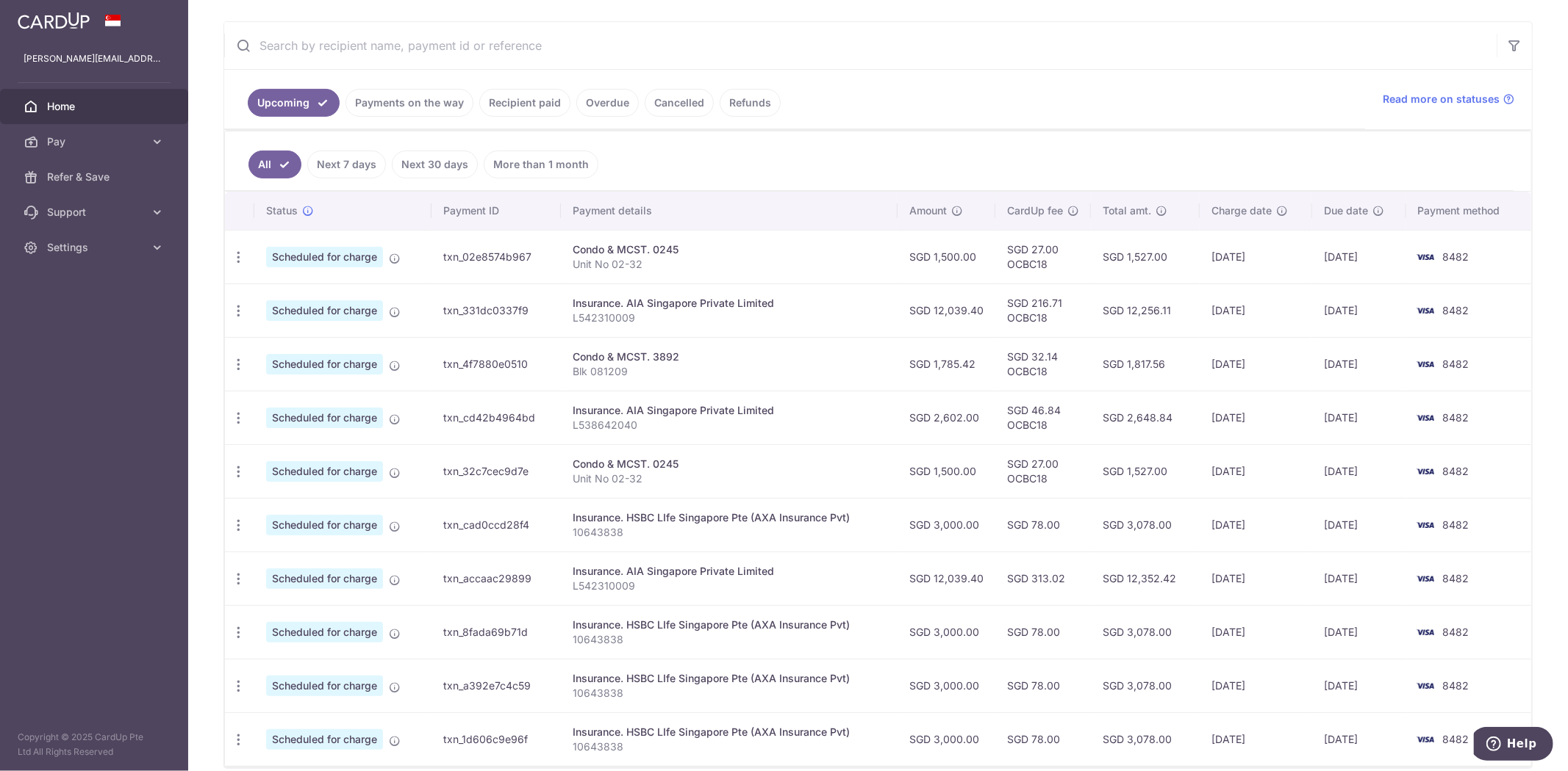
scroll to position [331, 0]
